Goal: Contribute content

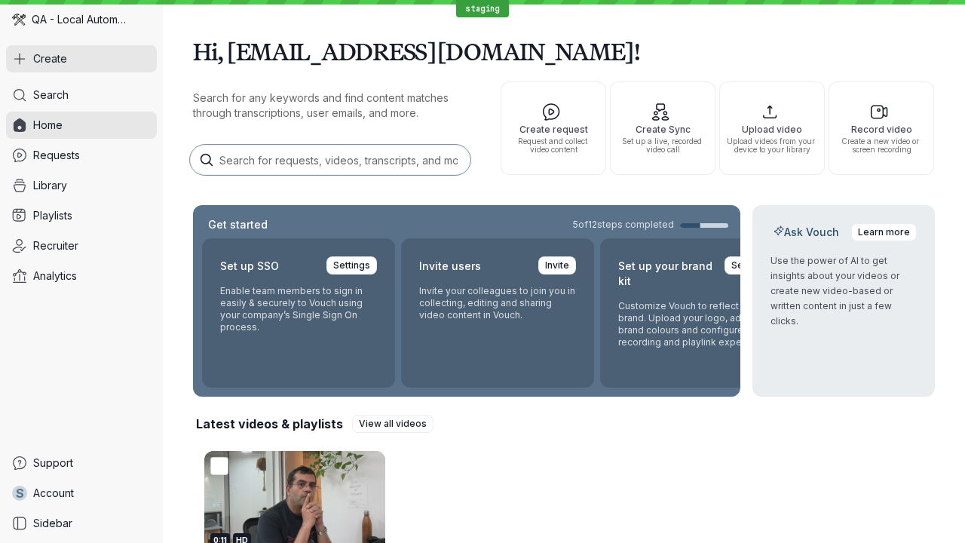
click at [81, 59] on button "Create" at bounding box center [81, 58] width 151 height 27
